Goal: Task Accomplishment & Management: Complete application form

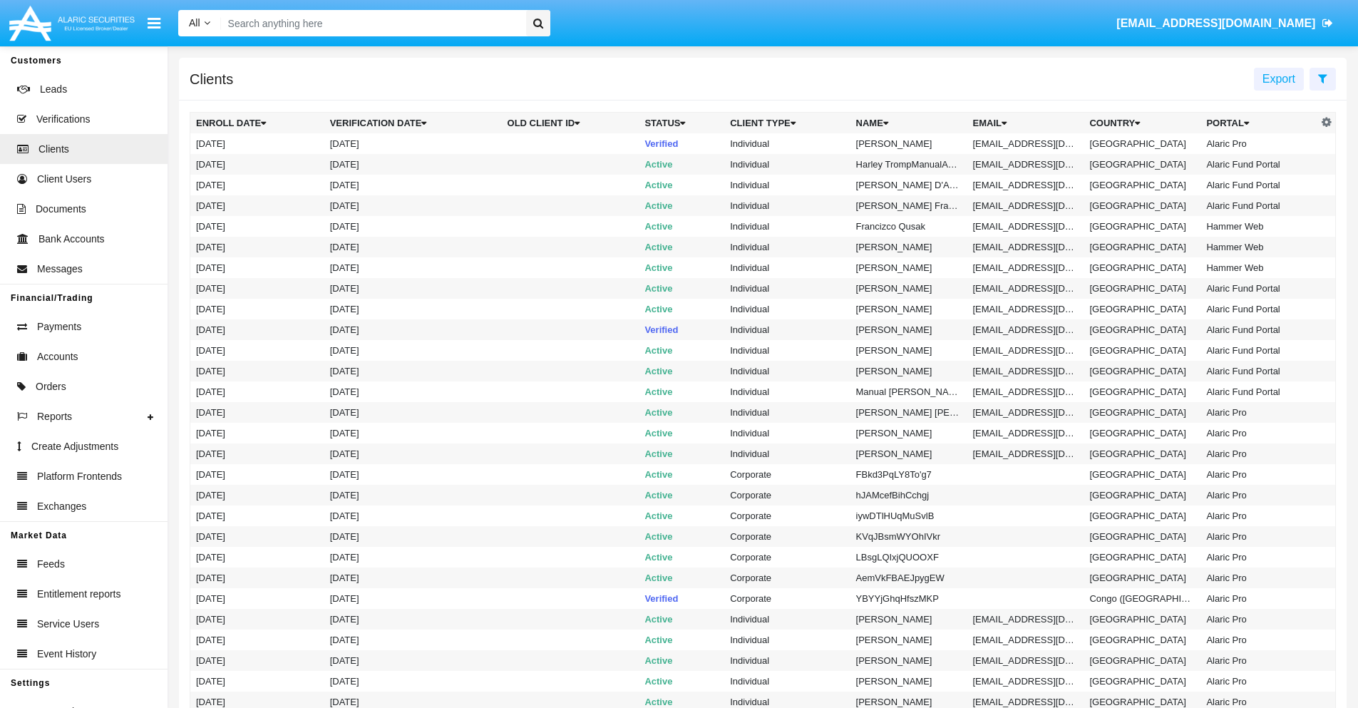
click at [1322, 78] on icon at bounding box center [1322, 78] width 9 height 11
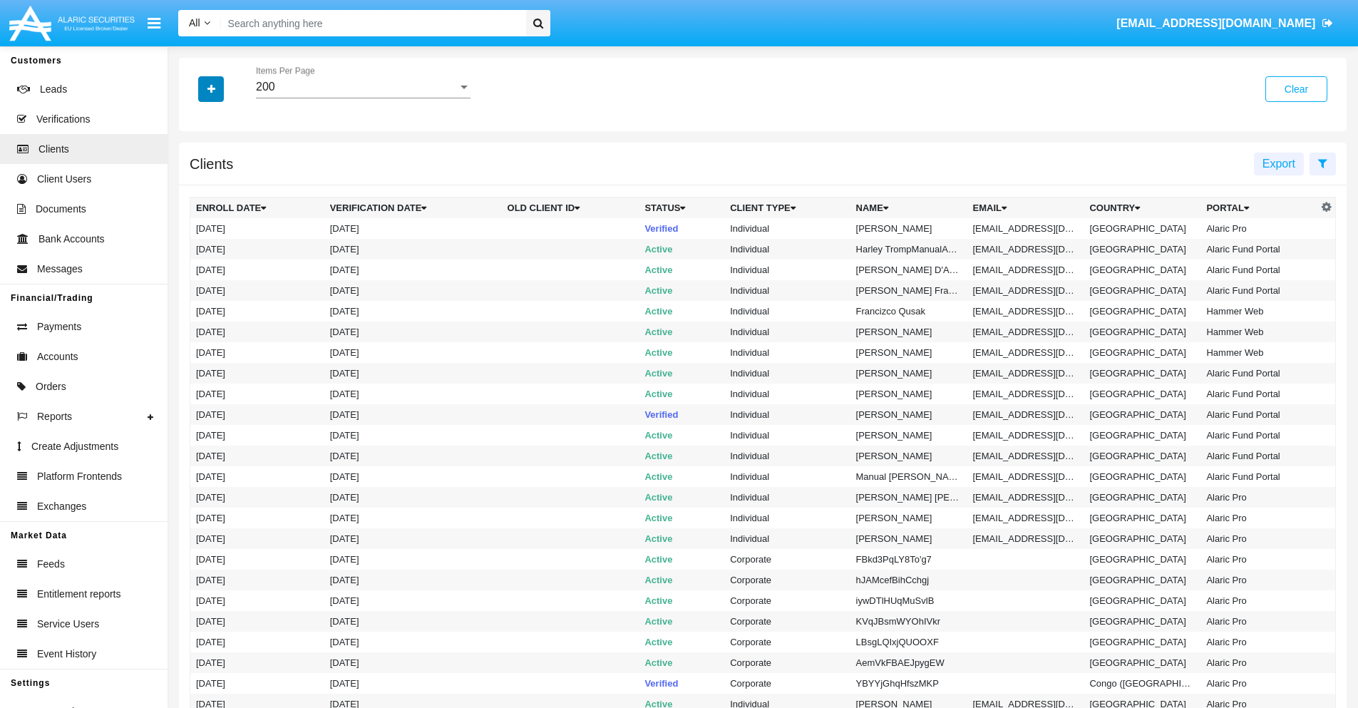
click at [211, 88] on icon "button" at bounding box center [211, 89] width 8 height 10
click at [222, 242] on span "Email" at bounding box center [221, 242] width 29 height 17
click at [196, 248] on input "Email" at bounding box center [195, 248] width 1 height 1
checkbox input "true"
click at [211, 88] on icon "button" at bounding box center [211, 89] width 8 height 10
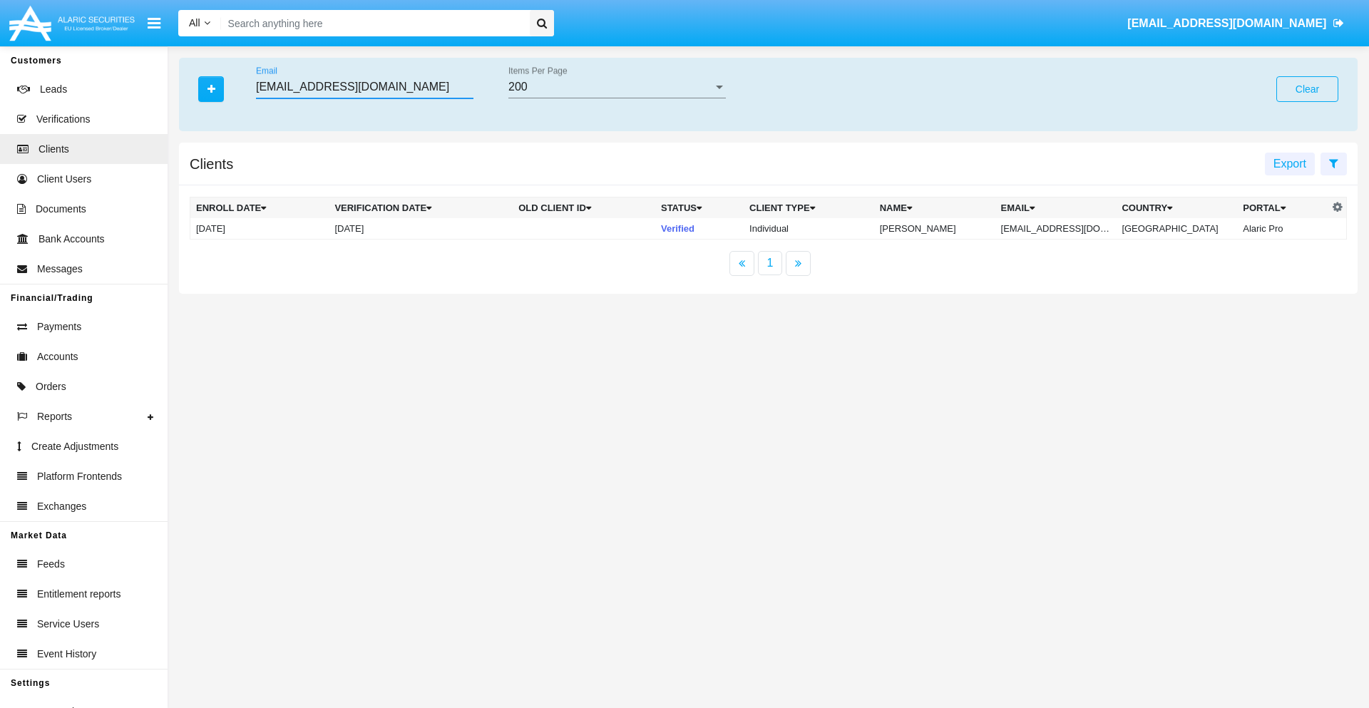
type input "[EMAIL_ADDRESS][DOMAIN_NAME]"
click at [1066, 228] on td "[EMAIL_ADDRESS][DOMAIN_NAME]" at bounding box center [1055, 228] width 121 height 21
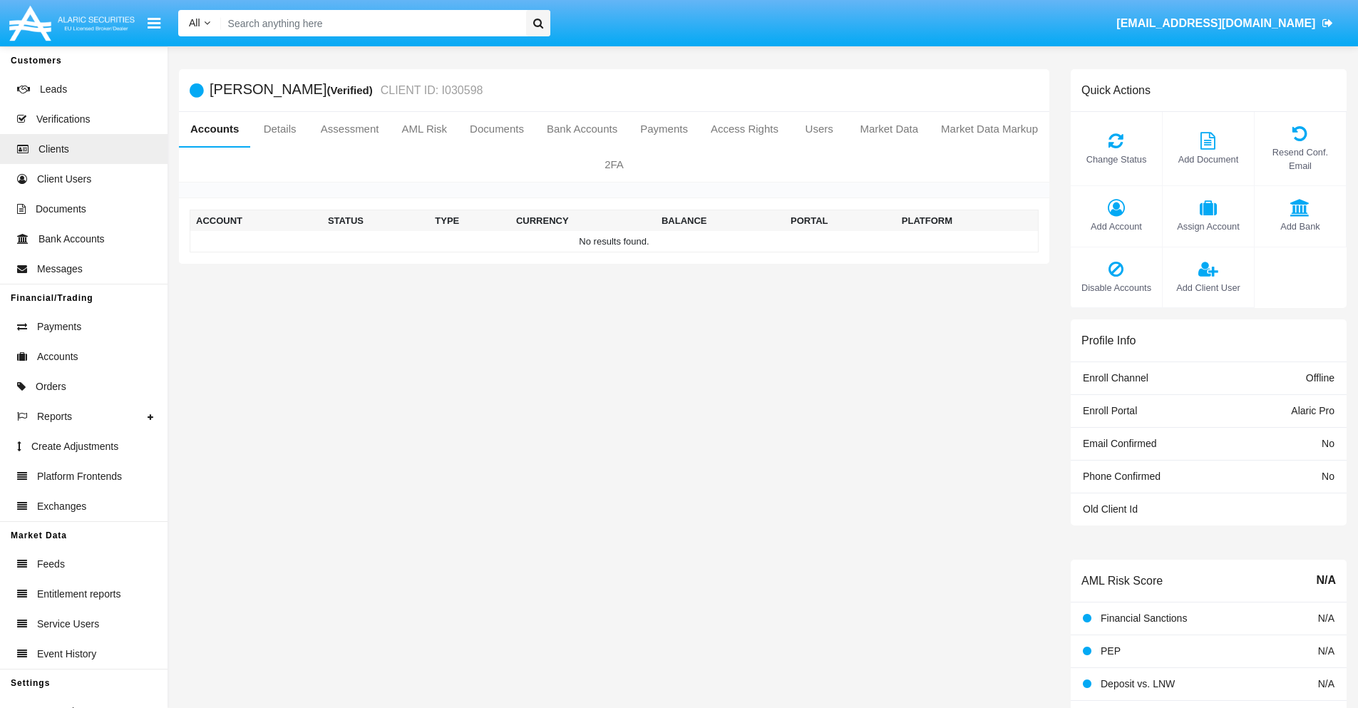
click at [1116, 226] on span "Add Account" at bounding box center [1116, 227] width 77 height 14
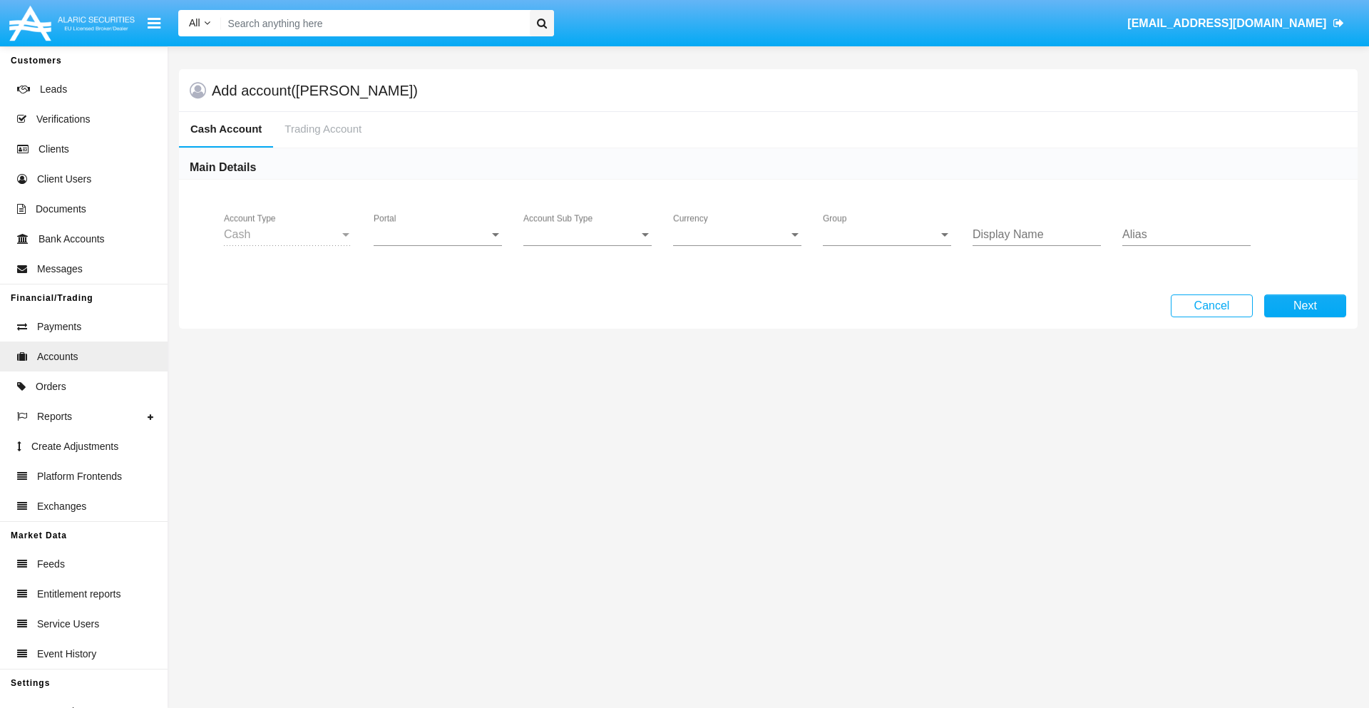
click at [438, 235] on span "Portal" at bounding box center [431, 234] width 115 height 13
click at [439, 245] on span "Alaric Pro" at bounding box center [440, 245] width 132 height 34
click at [587, 235] on span "Account Sub Type" at bounding box center [580, 234] width 115 height 13
click at [587, 245] on span "Trading Cash" at bounding box center [587, 245] width 128 height 34
click at [887, 235] on span "Group" at bounding box center [880, 234] width 115 height 13
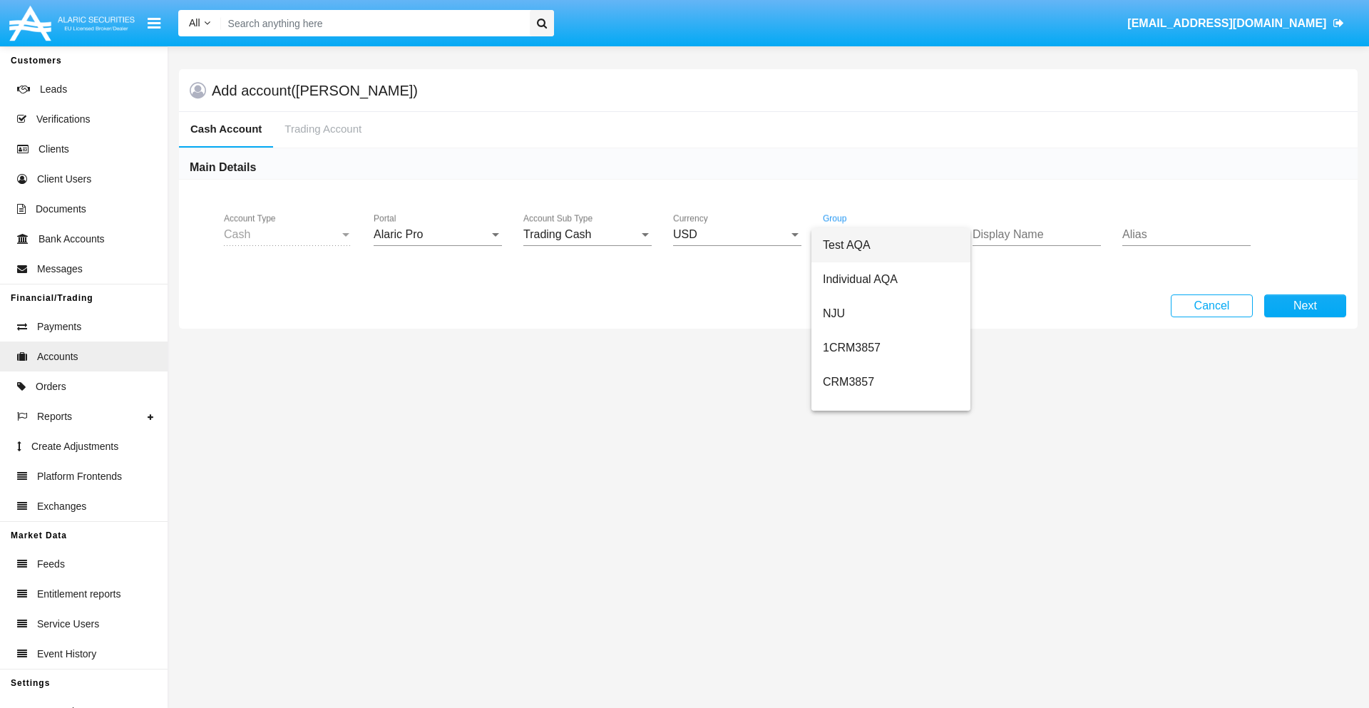
type input "azure"
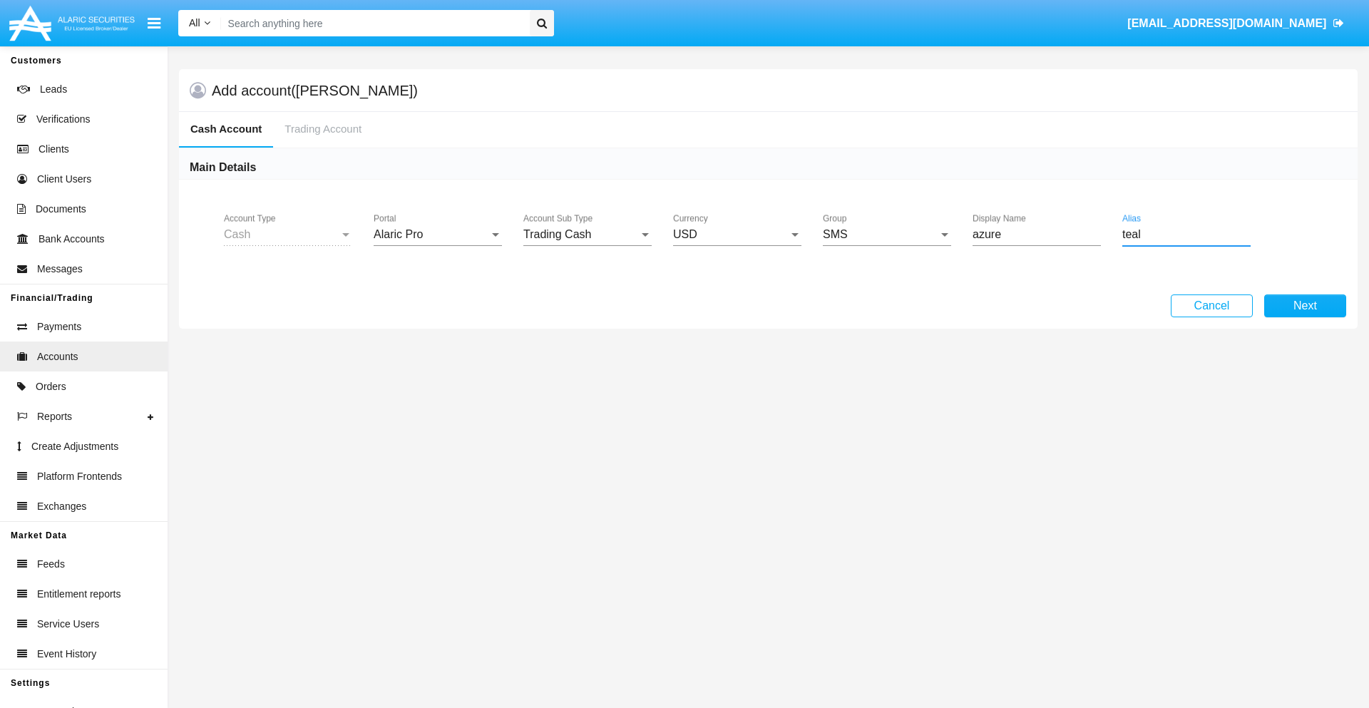
type input "teal"
click at [1305, 306] on button "Next" at bounding box center [1305, 305] width 82 height 23
